Goal: Task Accomplishment & Management: Complete application form

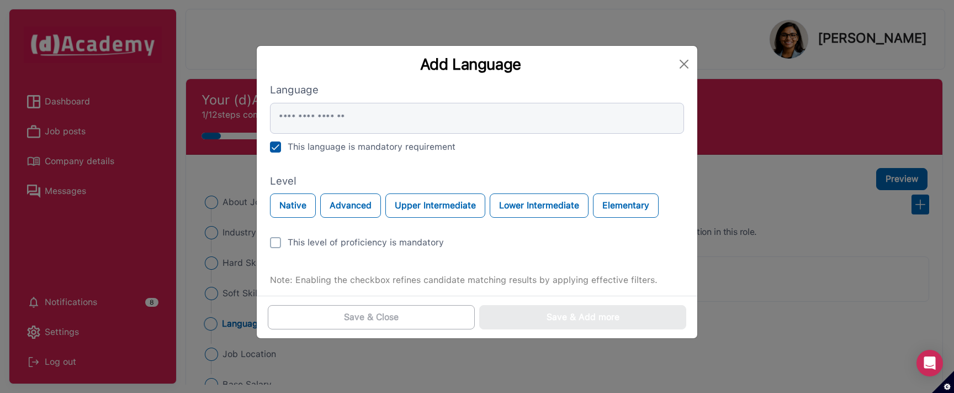
scroll to position [58, 0]
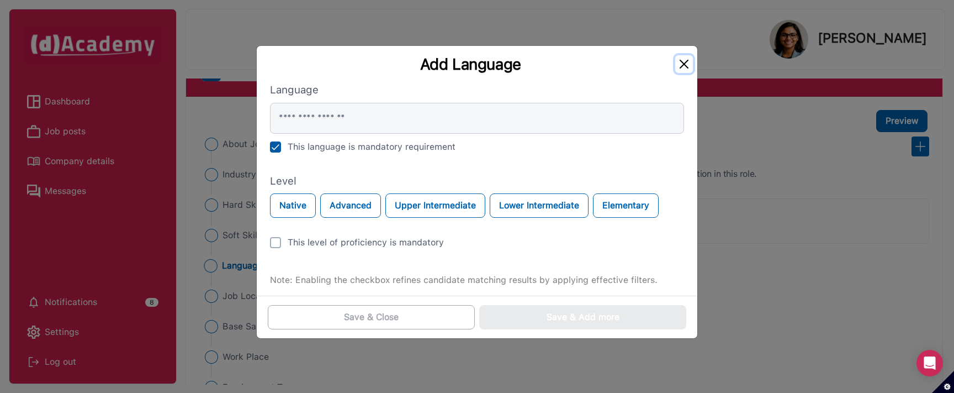
click at [687, 60] on button "Close" at bounding box center [684, 64] width 18 height 18
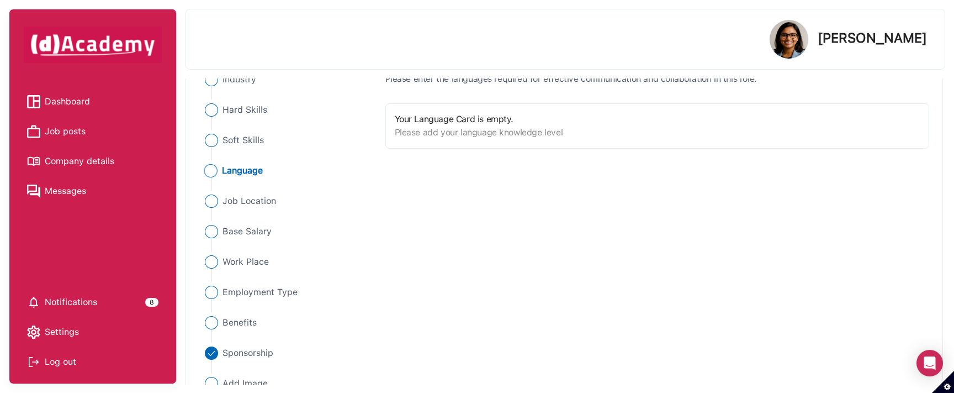
scroll to position [157, 0]
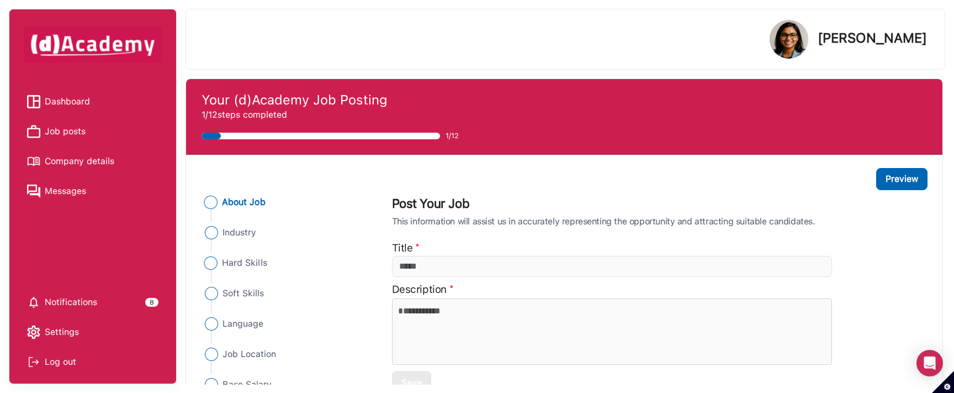
click at [272, 261] on li "Hard Skills" at bounding box center [287, 262] width 172 height 13
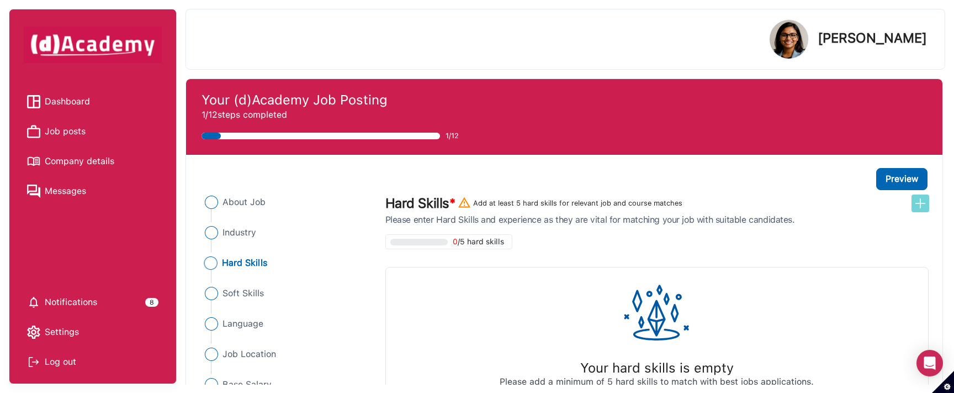
click at [920, 202] on img at bounding box center [920, 203] width 13 height 13
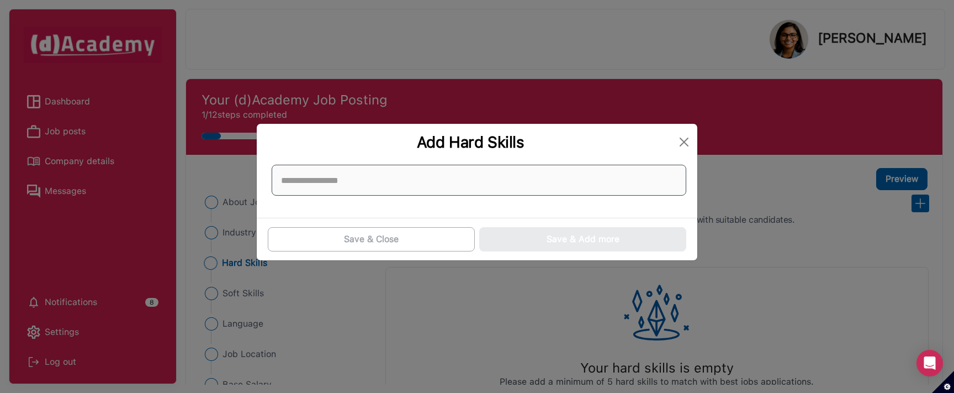
click at [560, 173] on input at bounding box center [479, 180] width 415 height 31
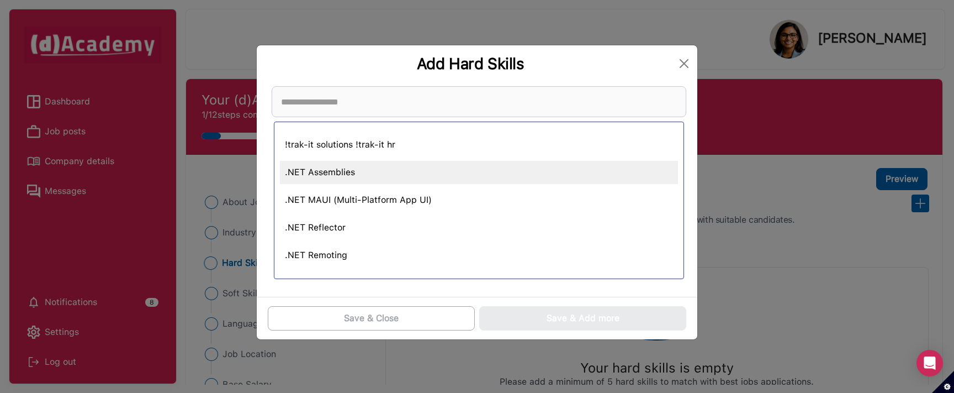
click at [505, 163] on div ".NET Assemblies" at bounding box center [479, 172] width 398 height 23
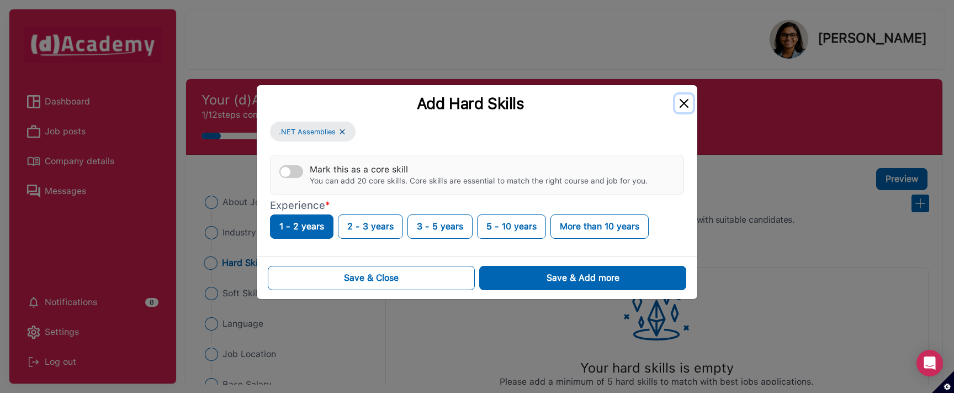
click at [683, 101] on button "Close" at bounding box center [684, 103] width 18 height 18
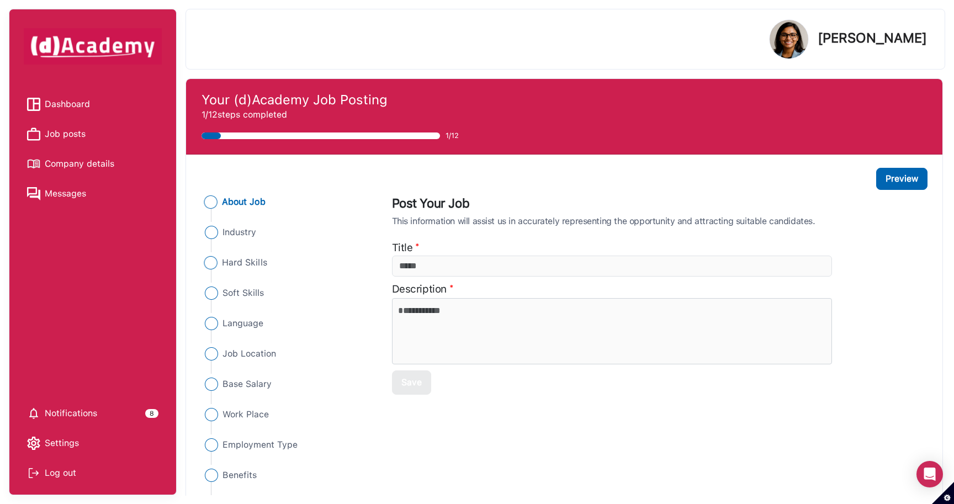
click at [260, 263] on span "Hard Skills" at bounding box center [244, 262] width 45 height 13
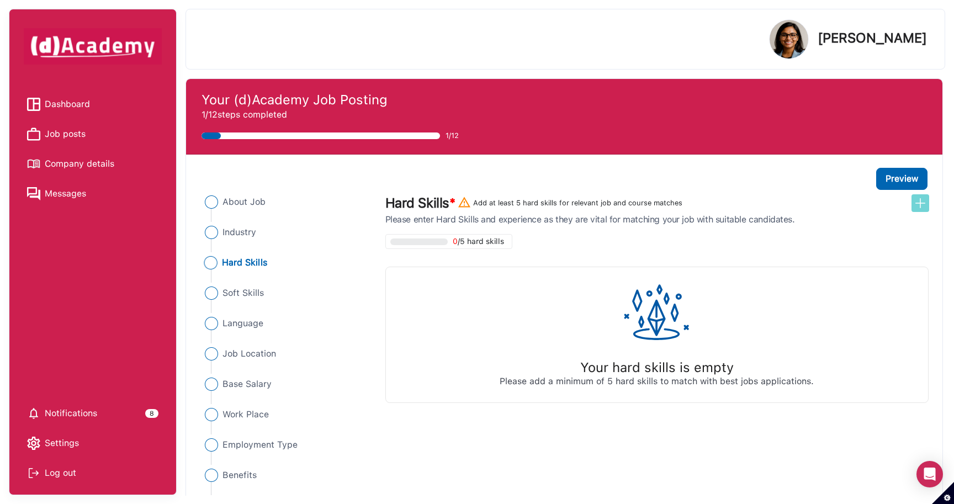
click at [923, 205] on img at bounding box center [920, 203] width 13 height 13
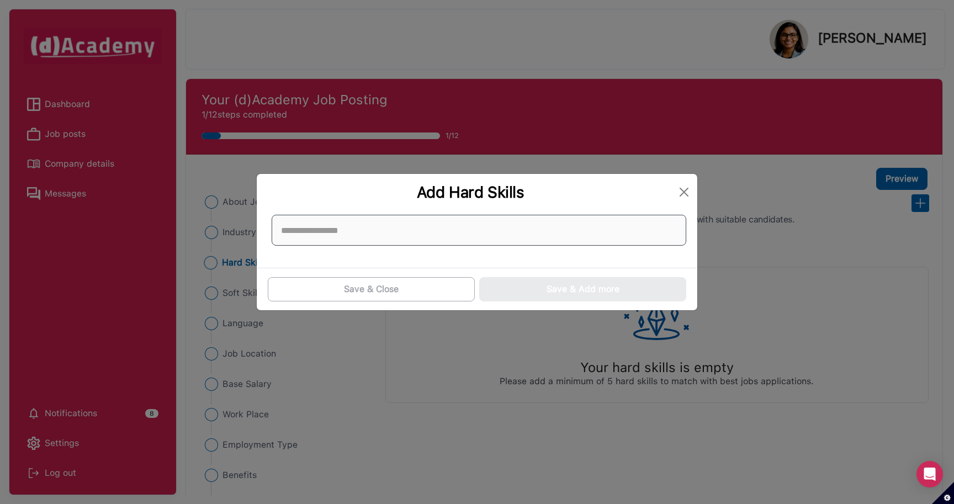
click at [551, 236] on input at bounding box center [479, 230] width 415 height 31
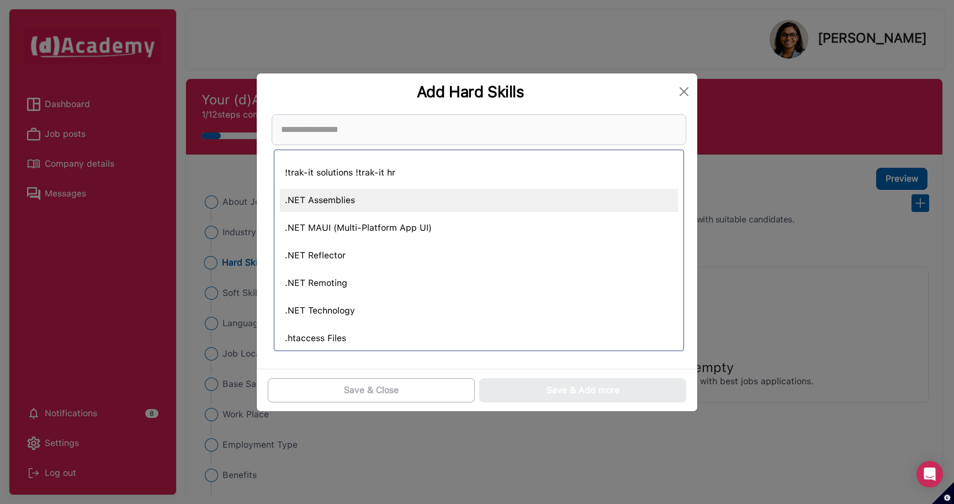
click at [364, 202] on div ".NET Assemblies" at bounding box center [479, 200] width 398 height 23
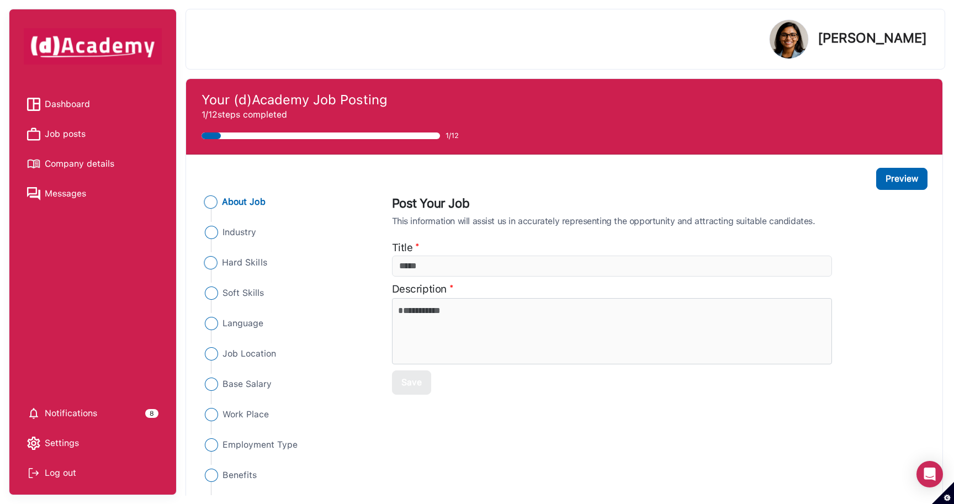
click at [259, 262] on span "Hard Skills" at bounding box center [244, 262] width 45 height 13
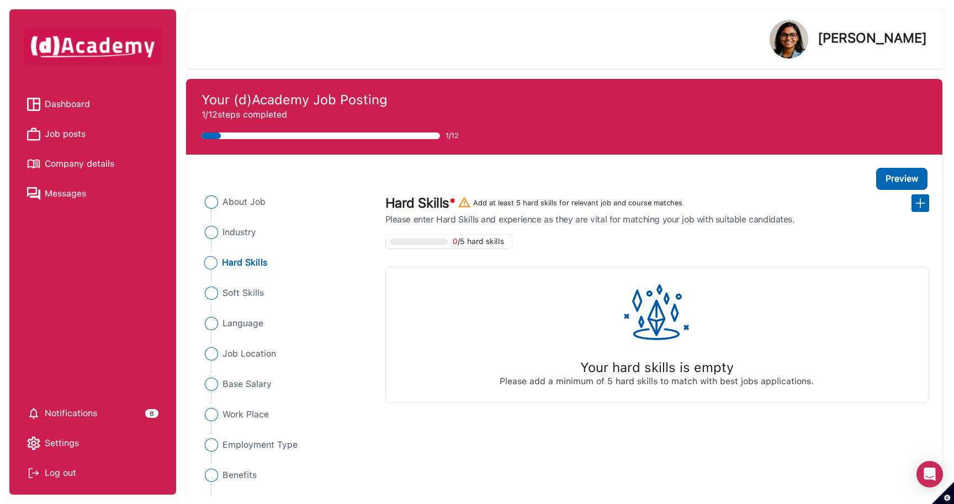
click at [540, 262] on div "0 /5 hard skills Your hard skills is empty Please add a minimum of 5 hard skill…" at bounding box center [654, 318] width 551 height 169
click at [926, 203] on img at bounding box center [920, 203] width 13 height 13
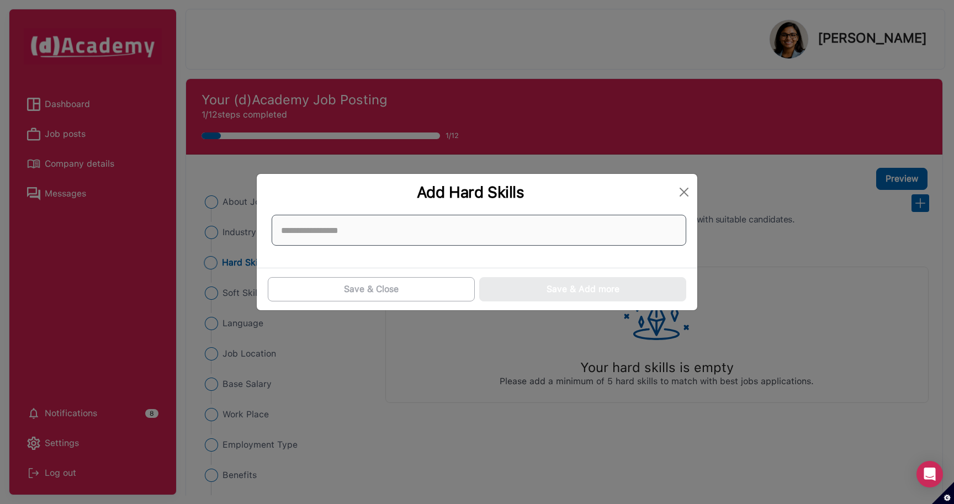
click at [463, 225] on input at bounding box center [479, 230] width 415 height 31
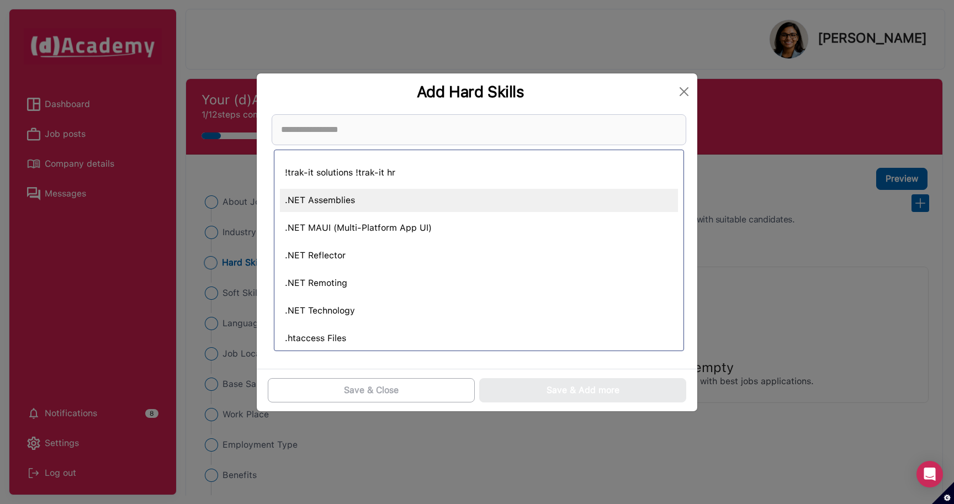
click at [354, 197] on div ".NET Assemblies" at bounding box center [479, 200] width 398 height 23
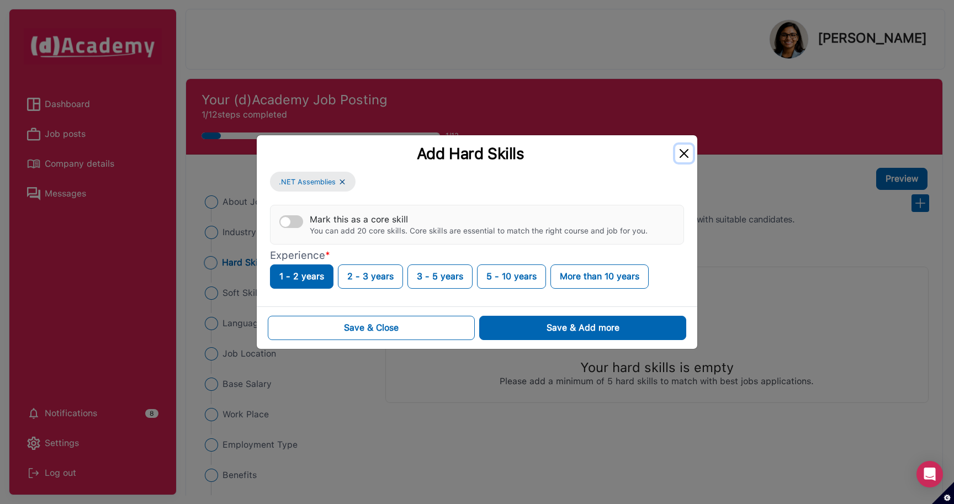
click at [683, 154] on button "Close" at bounding box center [684, 154] width 18 height 18
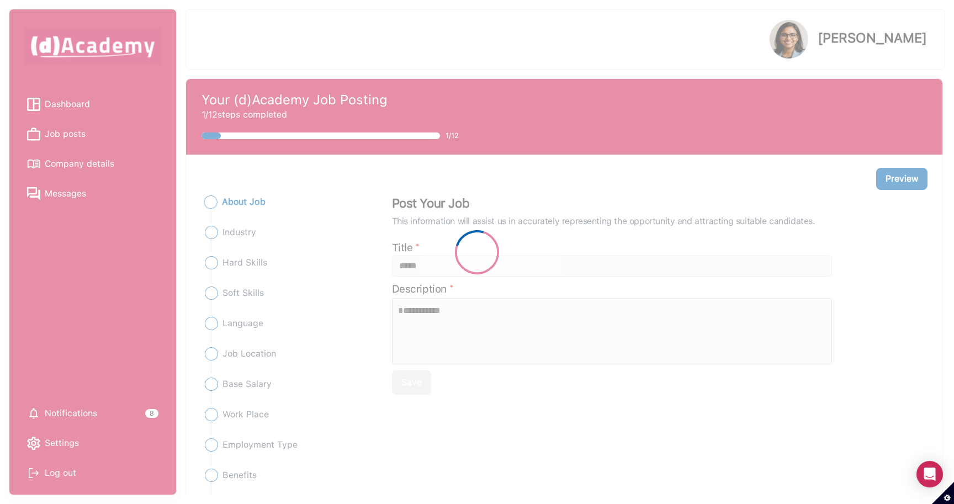
click at [258, 265] on div at bounding box center [477, 252] width 954 height 504
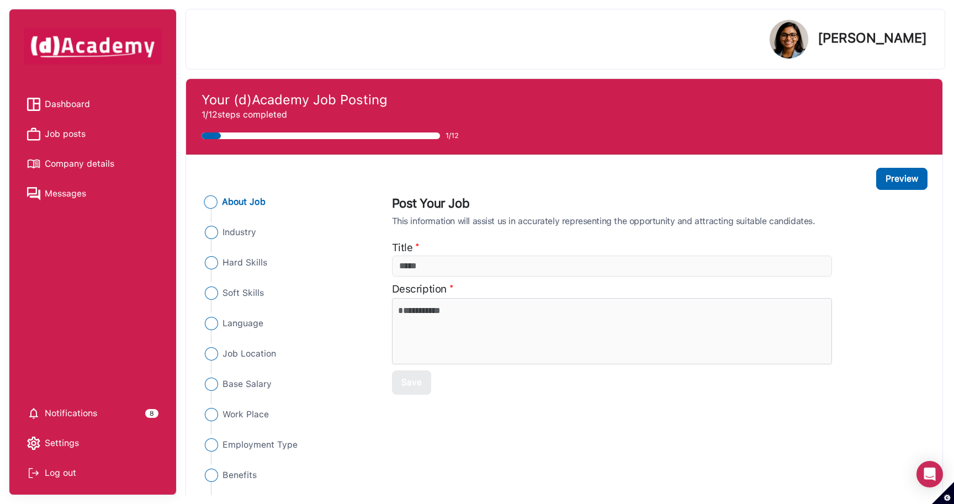
click at [64, 471] on div "Log out" at bounding box center [92, 473] width 131 height 17
